Goal: Entertainment & Leisure: Consume media (video, audio)

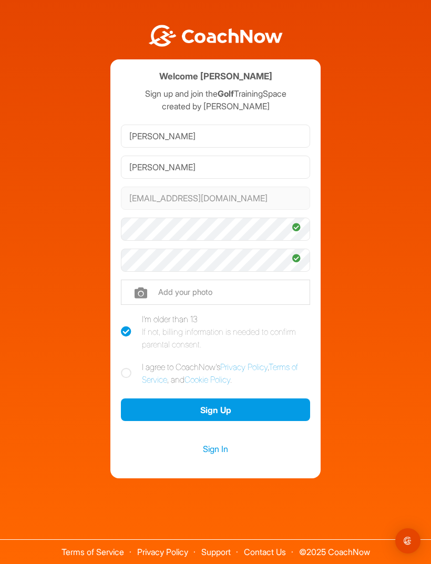
click at [144, 305] on input "file" at bounding box center [215, 292] width 189 height 25
type input "C:\fakepath\IMG_0586.jpeg"
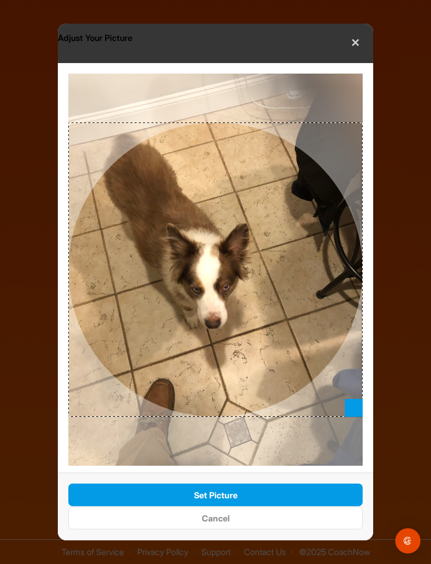
click at [238, 498] on button "Set Picture" at bounding box center [215, 495] width 294 height 23
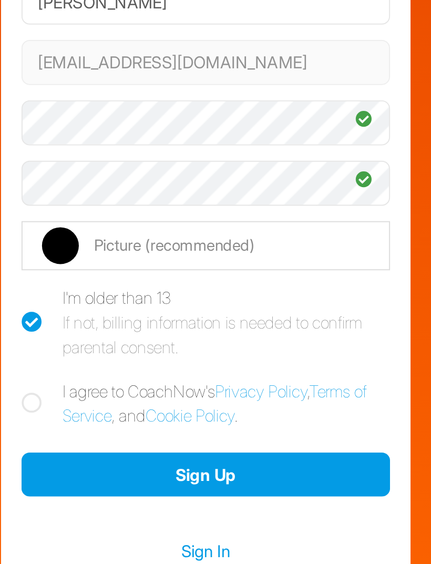
click at [121, 368] on icon at bounding box center [126, 373] width 11 height 11
click at [121, 361] on input "I agree to CoachNow's Privacy Policy , Terms of Service , and Cookie Policy ." at bounding box center [124, 364] width 7 height 7
checkbox input "true"
click at [121, 398] on button "Sign Up" at bounding box center [215, 409] width 189 height 23
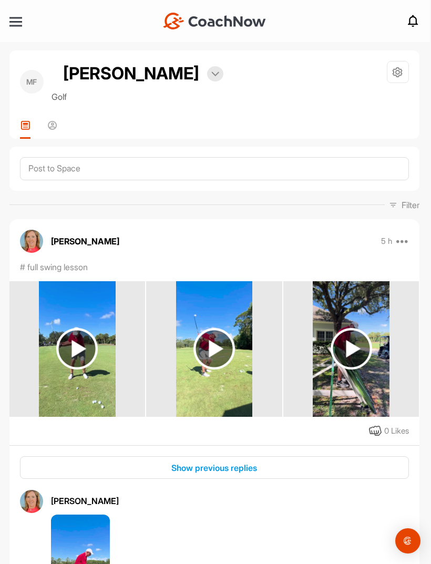
click at [79, 351] on img at bounding box center [77, 349] width 42 height 42
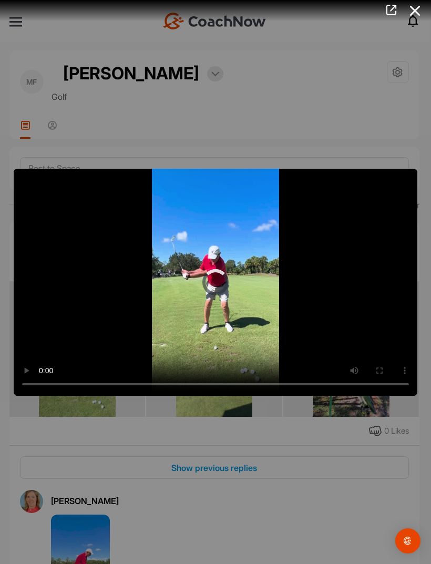
click at [217, 287] on video "Video Player" at bounding box center [216, 282] width 404 height 227
click at [212, 285] on video "Video Player" at bounding box center [216, 282] width 404 height 227
click at [216, 282] on video "Video Player" at bounding box center [216, 282] width 404 height 227
click at [22, 194] on video "Video Player" at bounding box center [216, 282] width 404 height 227
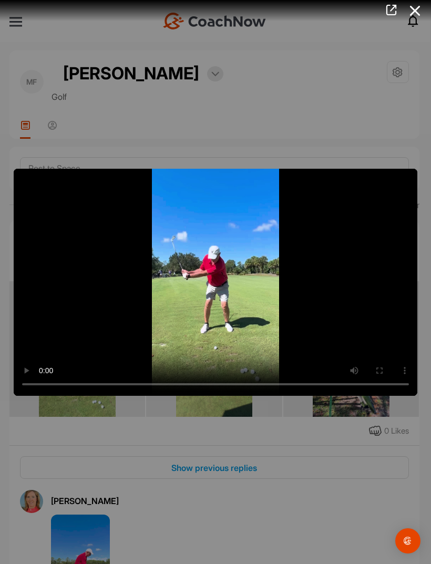
click at [415, 14] on icon at bounding box center [415, 10] width 24 height 19
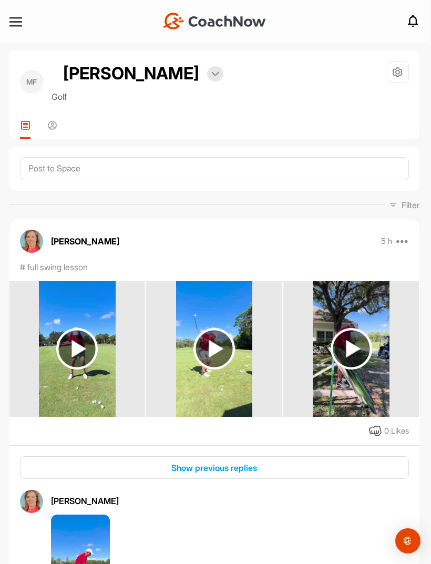
click at [219, 328] on img at bounding box center [214, 349] width 42 height 42
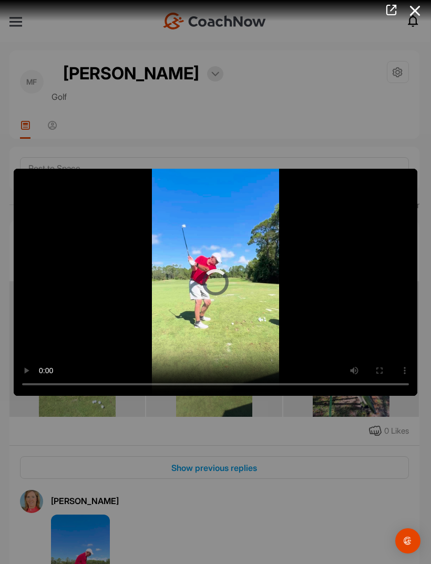
click at [258, 227] on video "Video Player" at bounding box center [216, 282] width 404 height 227
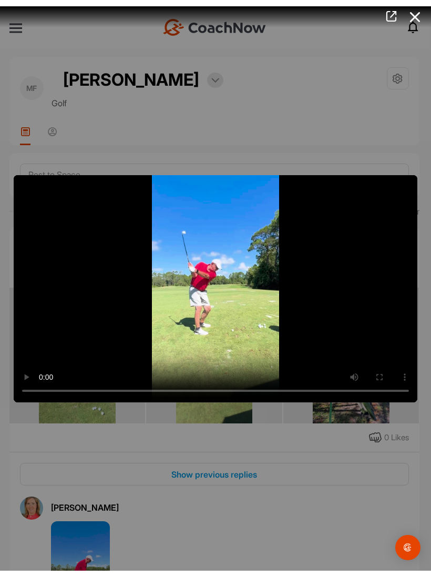
scroll to position [21, 0]
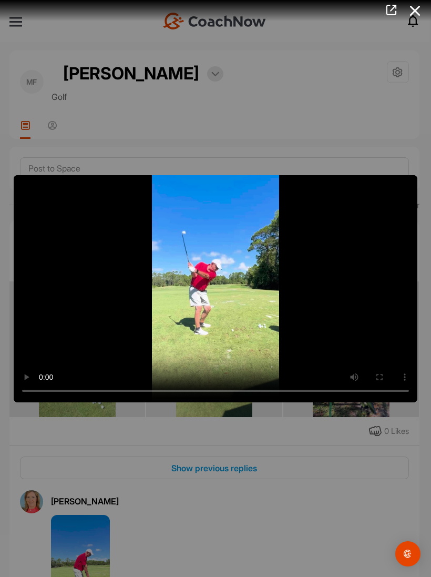
click at [26, 192] on video "Video Player" at bounding box center [216, 288] width 404 height 227
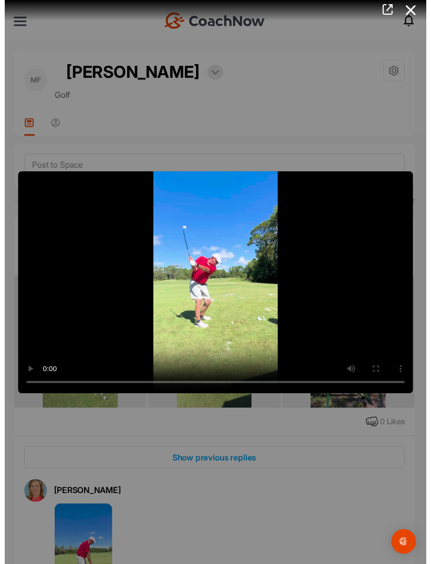
scroll to position [34, 0]
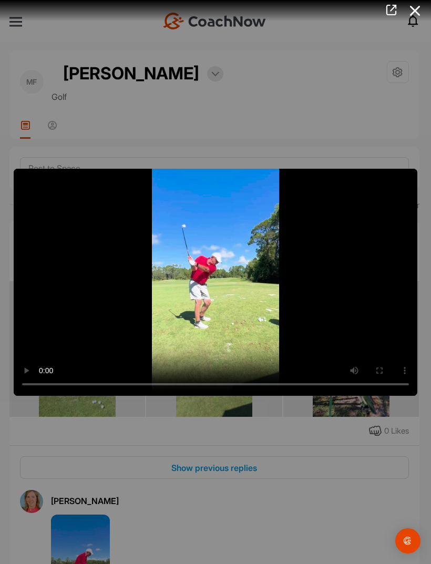
click at [41, 181] on video "Video Player" at bounding box center [216, 282] width 404 height 227
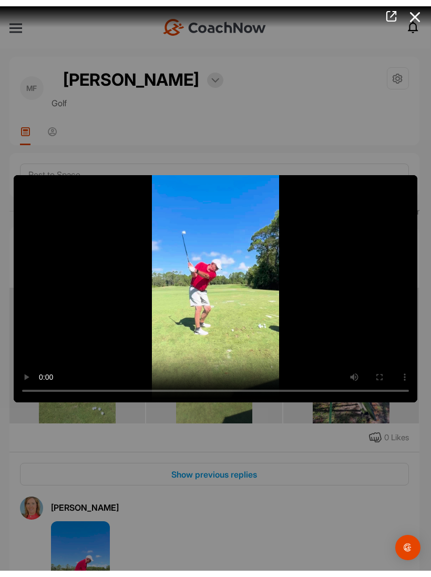
scroll to position [21, 0]
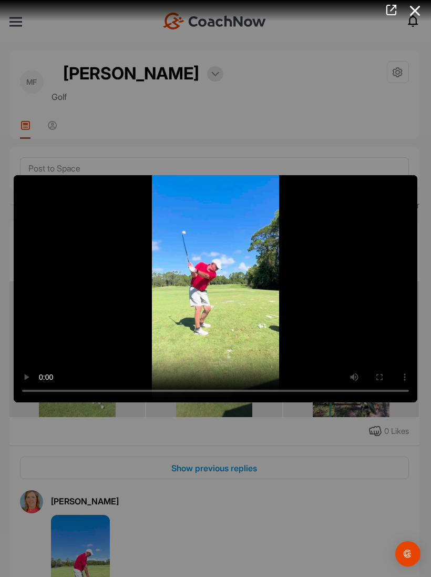
click at [25, 194] on video "Video Player" at bounding box center [216, 288] width 404 height 227
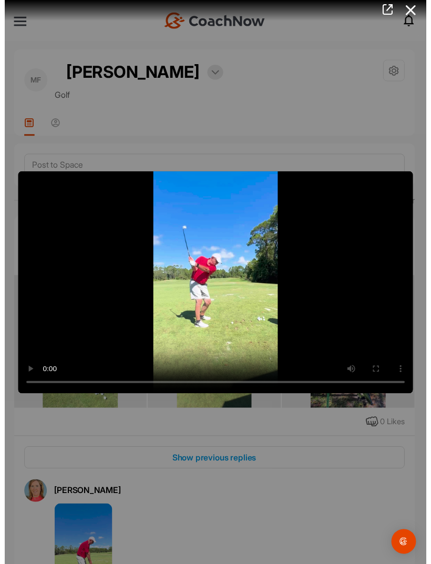
scroll to position [34, 0]
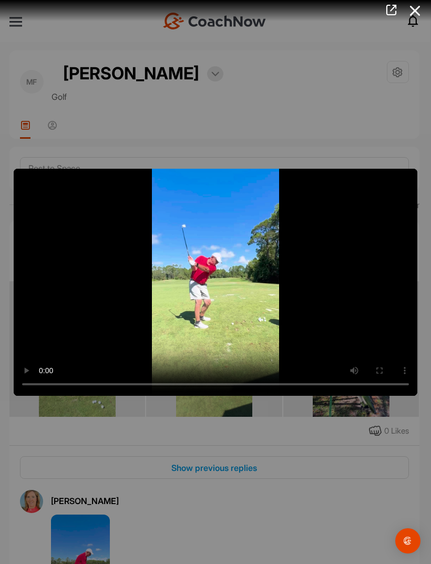
click at [415, 11] on icon at bounding box center [415, 10] width 24 height 19
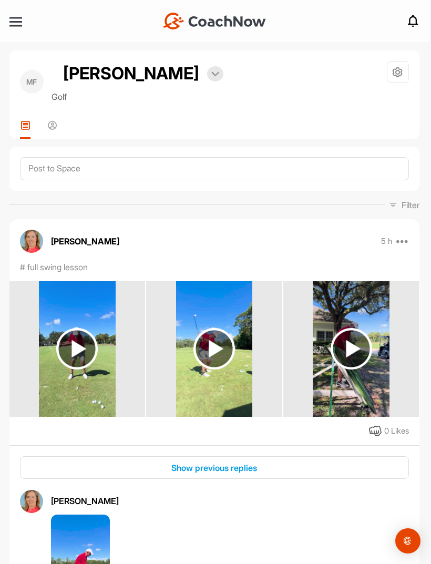
click at [353, 328] on img at bounding box center [352, 349] width 42 height 42
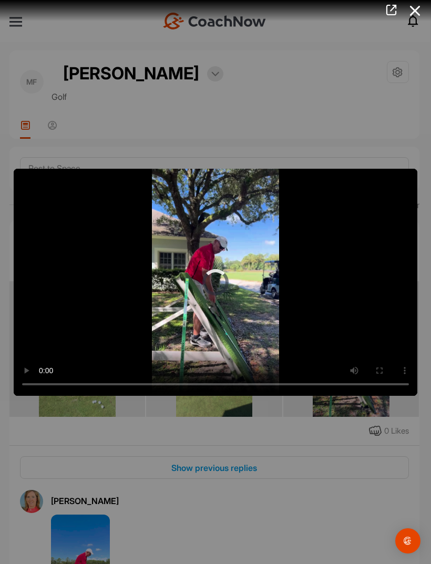
click at [217, 288] on video "Video Player" at bounding box center [216, 282] width 404 height 227
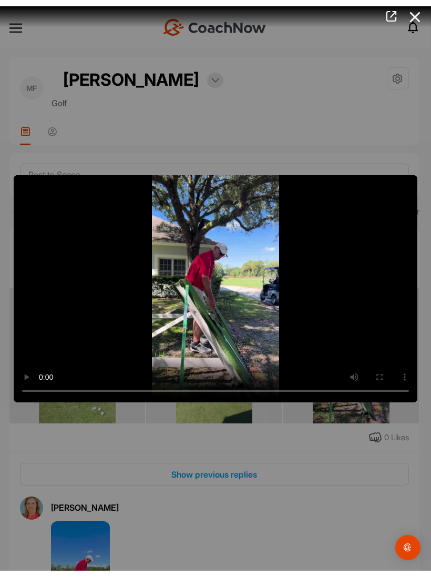
scroll to position [21, 0]
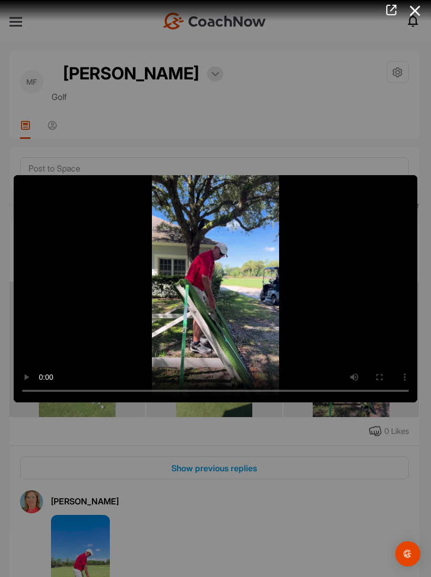
click at [29, 192] on video "Video Player" at bounding box center [216, 288] width 404 height 227
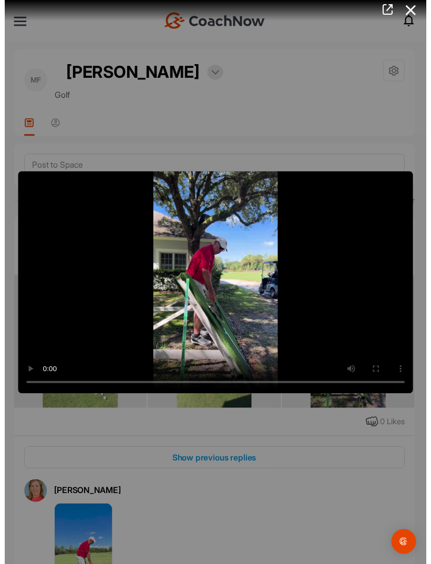
scroll to position [34, 0]
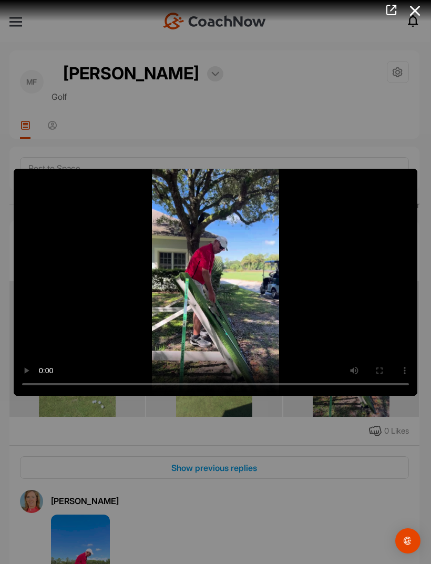
click at [415, 15] on icon at bounding box center [415, 10] width 24 height 19
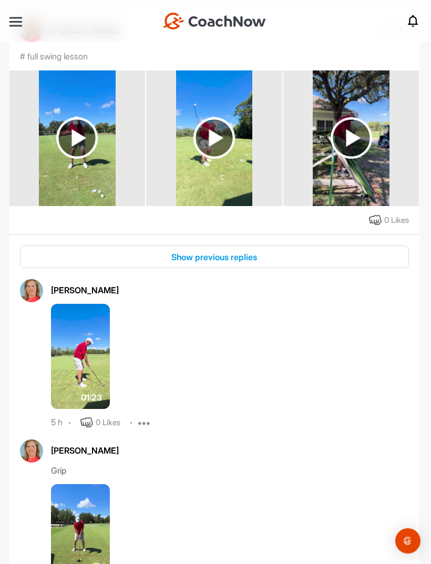
scroll to position [211, 0]
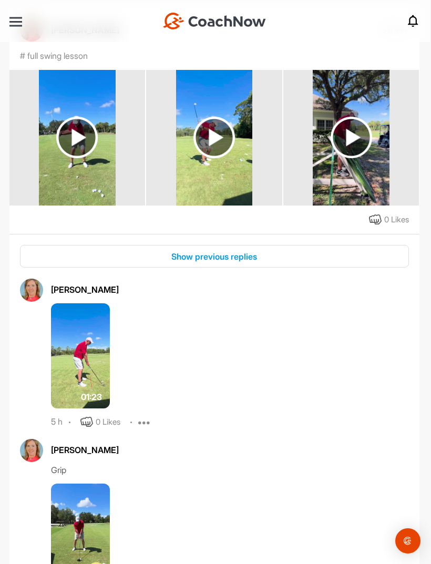
click at [88, 336] on img at bounding box center [80, 355] width 59 height 105
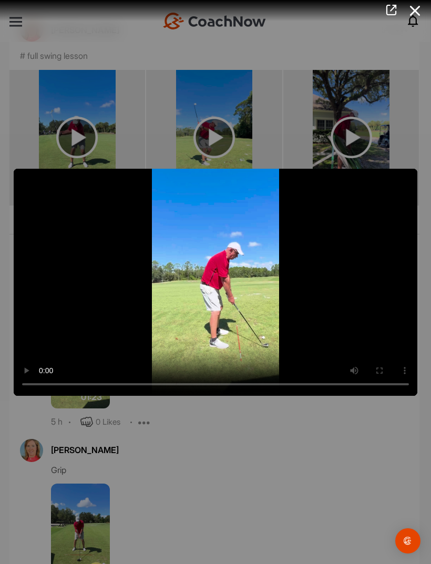
click at [121, 342] on video "Video Player" at bounding box center [216, 282] width 404 height 227
click at [111, 265] on video "Video Player" at bounding box center [216, 282] width 404 height 227
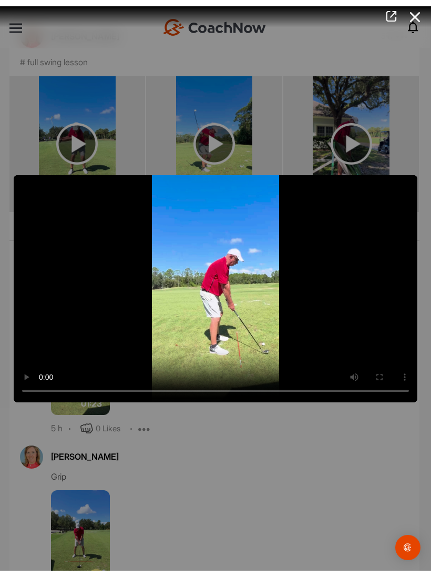
scroll to position [13, 0]
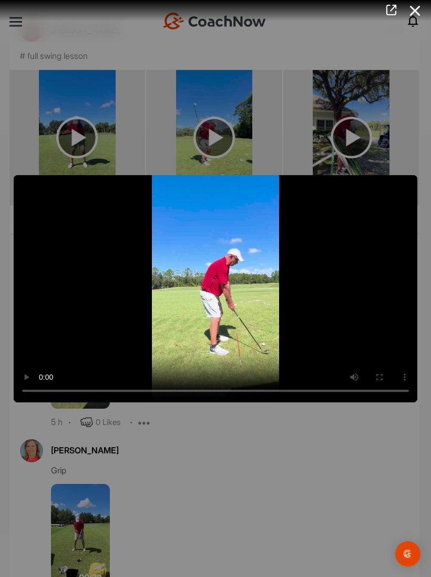
click at [24, 193] on video "Video Player" at bounding box center [216, 288] width 404 height 227
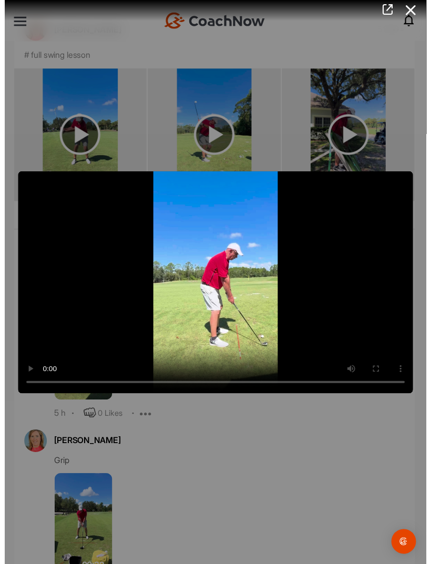
scroll to position [25, 0]
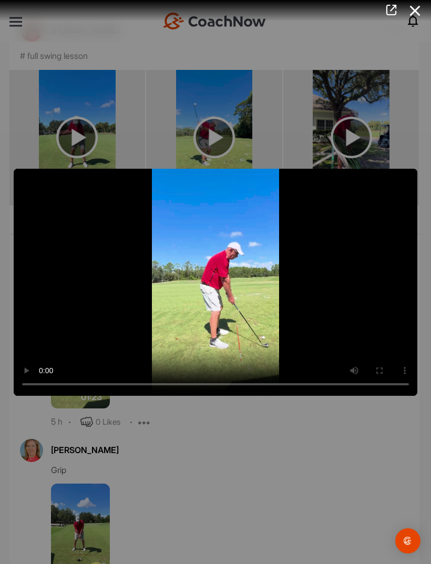
click at [417, 6] on icon at bounding box center [415, 10] width 24 height 19
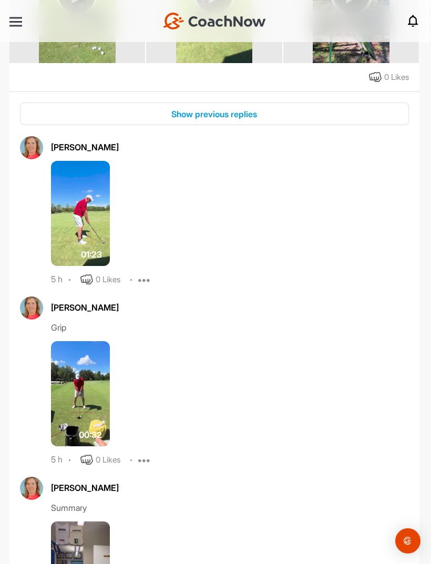
scroll to position [393, 0]
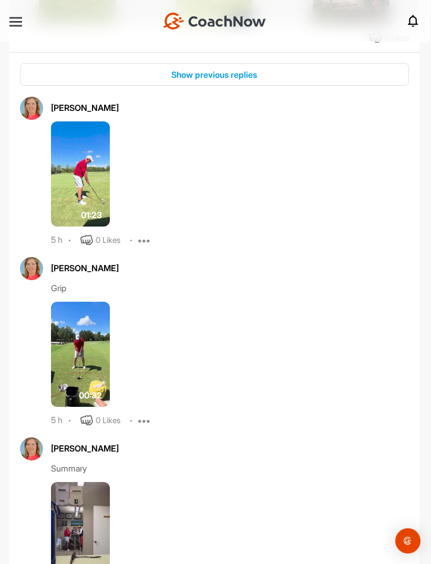
click at [83, 326] on img at bounding box center [80, 354] width 59 height 105
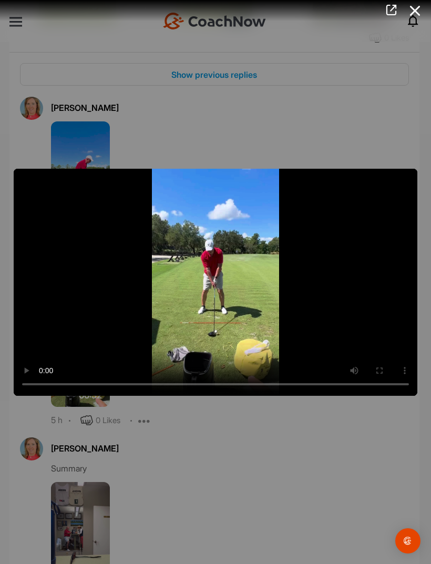
click at [95, 257] on video "Video Player" at bounding box center [216, 282] width 404 height 227
click at [52, 222] on video "Video Player" at bounding box center [216, 282] width 404 height 227
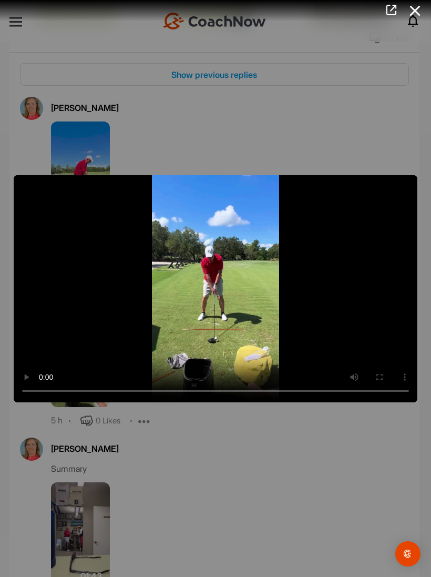
click at [28, 194] on video "Video Player" at bounding box center [216, 288] width 404 height 227
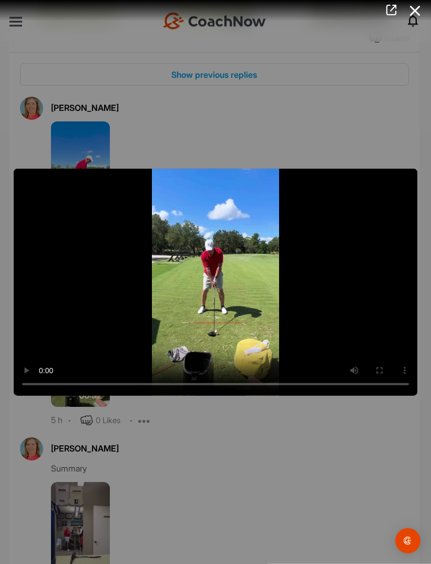
scroll to position [25, 0]
click at [414, 9] on icon at bounding box center [415, 10] width 24 height 19
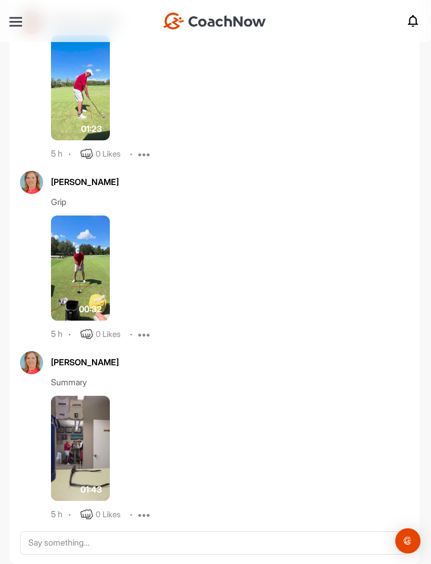
scroll to position [479, 0]
click at [83, 413] on img at bounding box center [80, 448] width 59 height 105
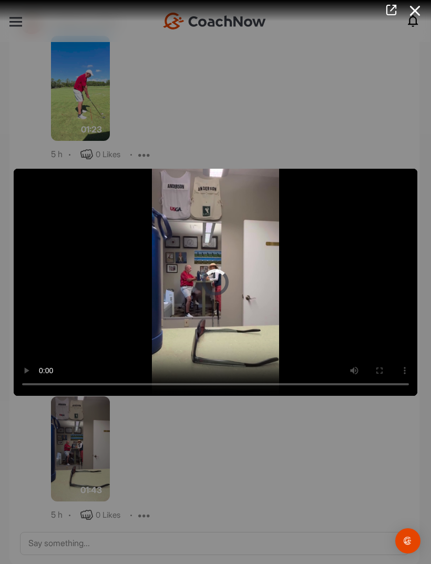
click at [43, 250] on video "Video Player" at bounding box center [216, 282] width 404 height 227
click at [30, 201] on video "Video Player" at bounding box center [216, 282] width 404 height 227
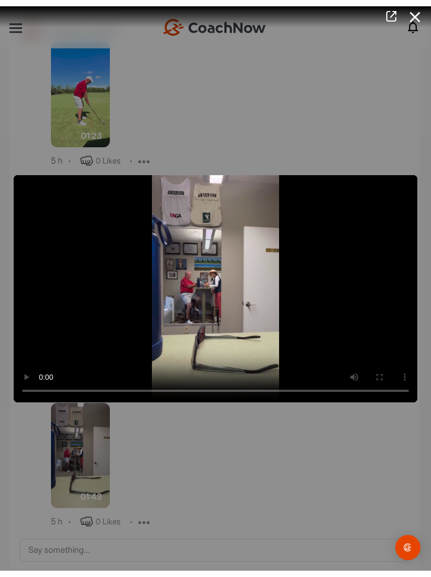
scroll to position [466, 0]
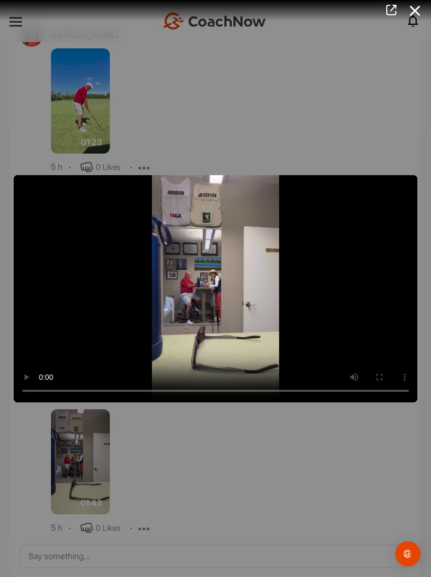
click at [21, 189] on video "Video Player" at bounding box center [216, 288] width 404 height 227
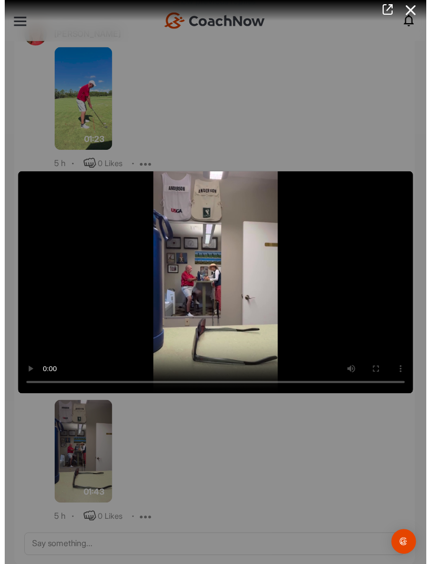
scroll to position [25, 0]
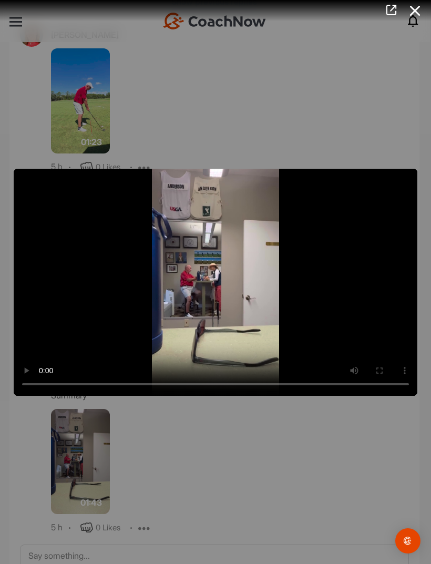
click at [413, 8] on icon at bounding box center [415, 10] width 24 height 19
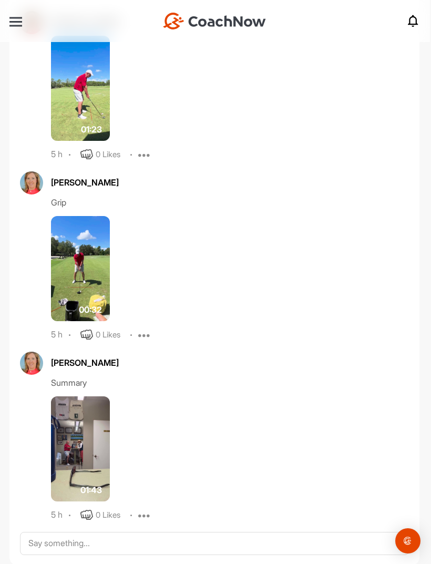
scroll to position [34, 0]
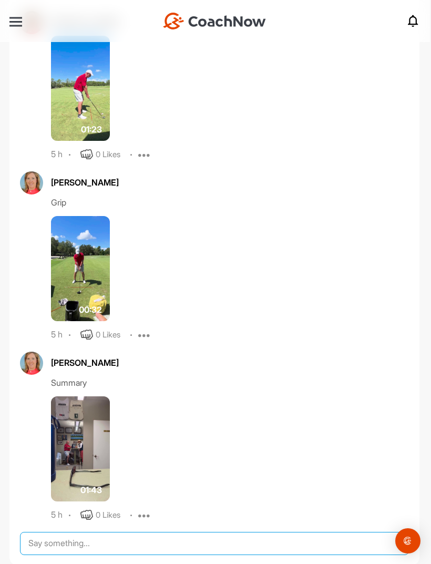
click at [34, 532] on textarea at bounding box center [214, 543] width 389 height 23
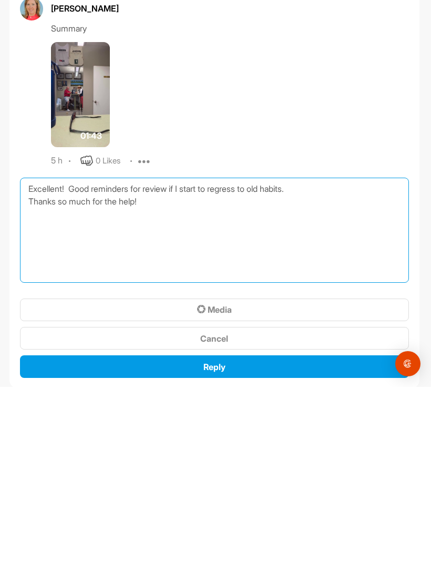
scroll to position [656, 0]
type textarea "Excellent! Good reminders for review if I start to regress to old habits. Thank…"
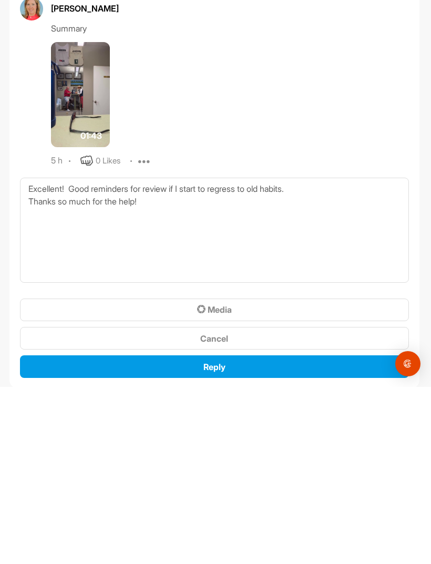
click at [222, 539] on span "Reply" at bounding box center [214, 544] width 22 height 11
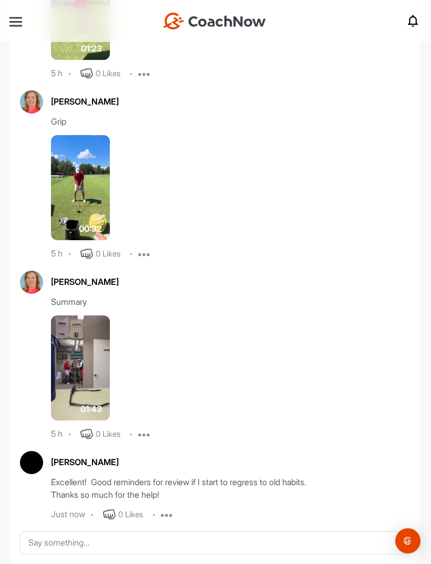
scroll to position [559, 0]
